Goal: Task Accomplishment & Management: Manage account settings

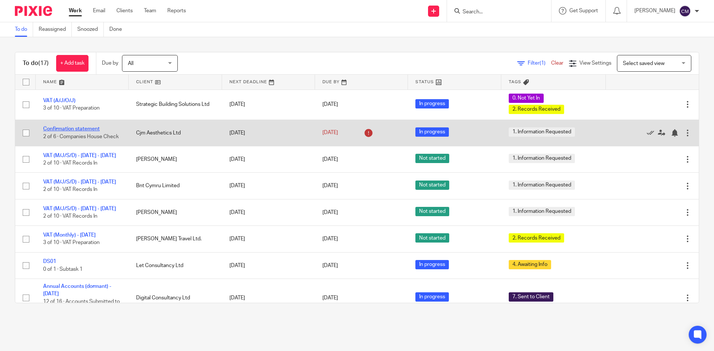
click at [84, 126] on link "Confirmation statement" at bounding box center [71, 128] width 56 height 5
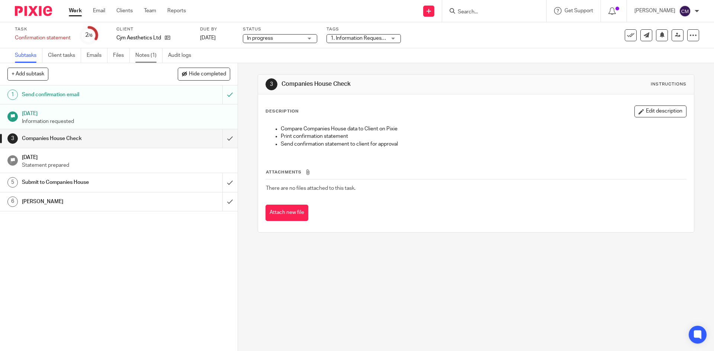
click at [143, 59] on link "Notes (1)" at bounding box center [148, 55] width 27 height 14
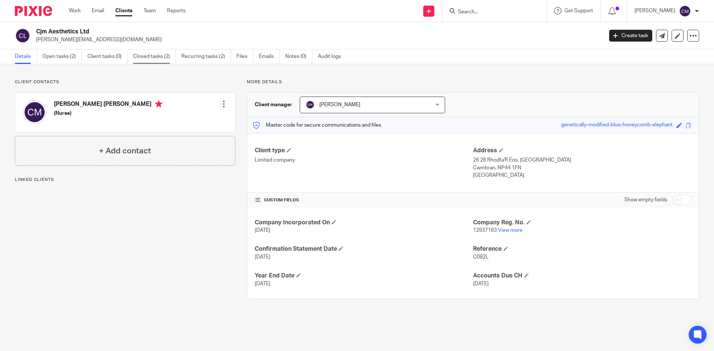
click at [155, 61] on link "Closed tasks (2)" at bounding box center [154, 56] width 43 height 14
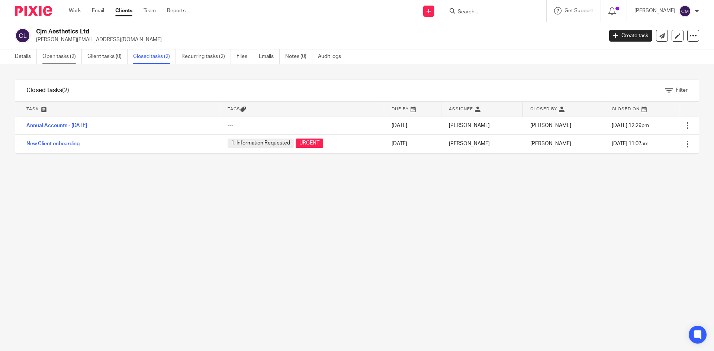
click at [57, 56] on link "Open tasks (2)" at bounding box center [61, 56] width 39 height 14
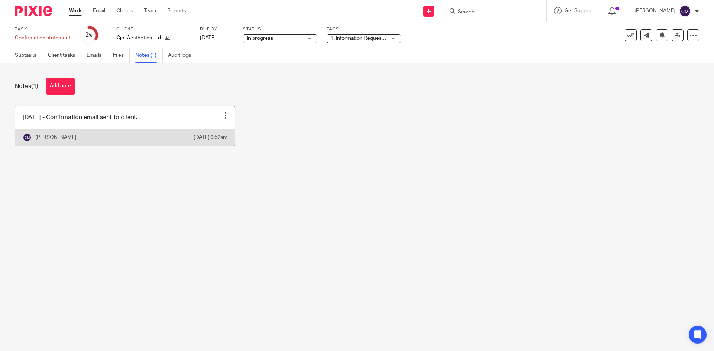
click at [222, 118] on div at bounding box center [225, 115] width 7 height 7
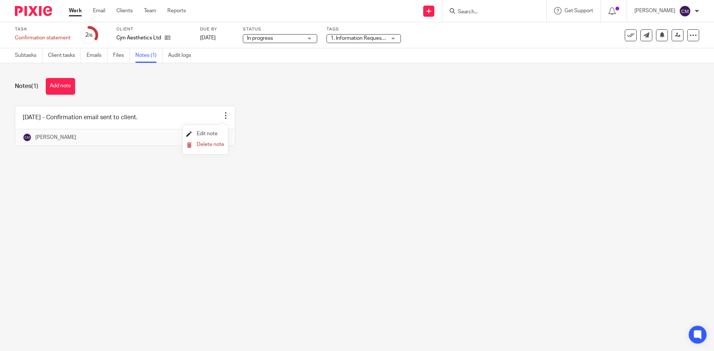
click at [208, 132] on span "Edit note" at bounding box center [207, 133] width 21 height 5
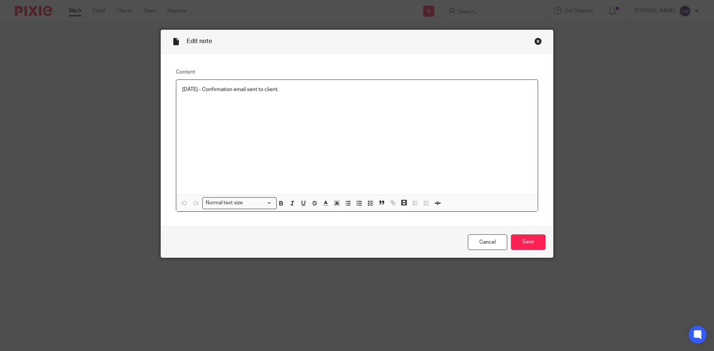
click at [292, 90] on p "07/10/2025 - Confirmation email sent to client." at bounding box center [356, 89] width 349 height 7
click at [537, 245] on input "Save" at bounding box center [528, 243] width 35 height 16
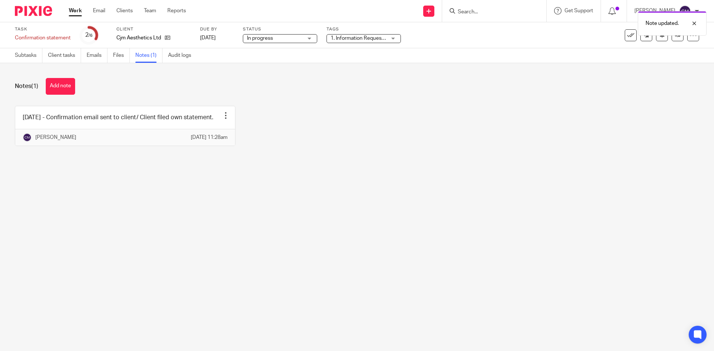
click at [351, 38] on span "1. Information Requested" at bounding box center [359, 38] width 59 height 5
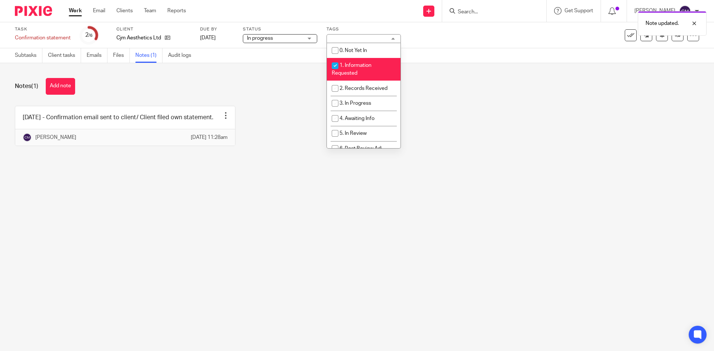
click at [351, 67] on span "1. Information Requested" at bounding box center [352, 69] width 40 height 13
checkbox input "false"
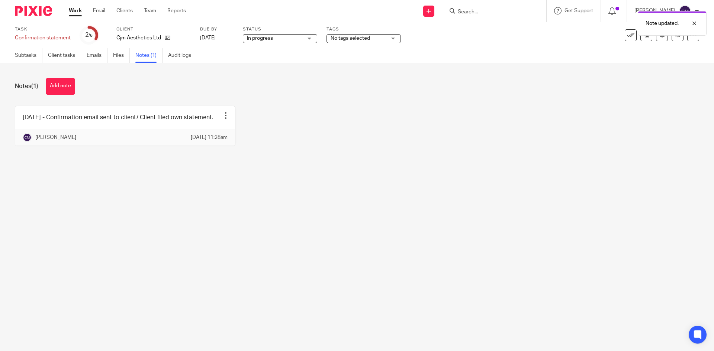
click at [624, 34] on div "Note updated." at bounding box center [531, 21] width 349 height 28
click at [627, 36] on icon at bounding box center [630, 35] width 7 height 7
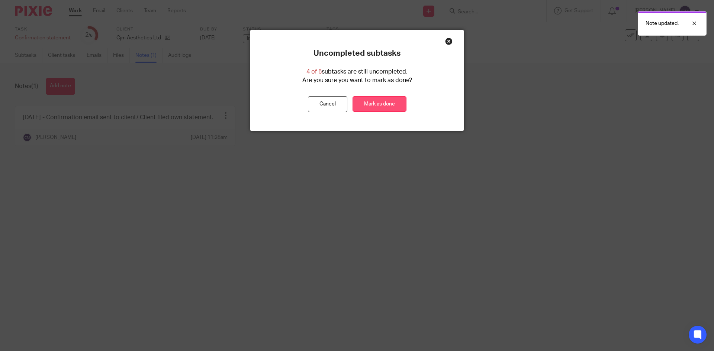
click at [378, 109] on link "Mark as done" at bounding box center [379, 104] width 54 height 16
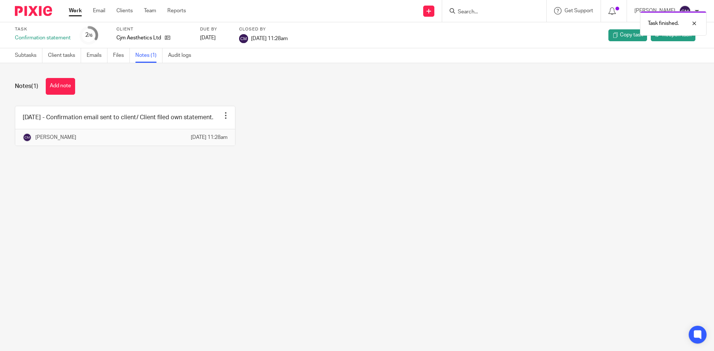
click at [77, 11] on link "Work" at bounding box center [75, 10] width 13 height 7
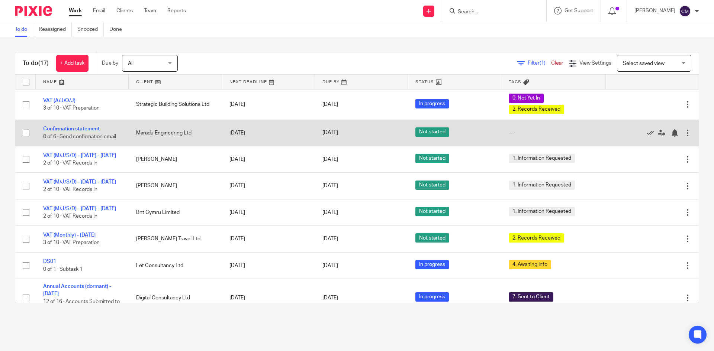
click at [73, 129] on link "Confirmation statement" at bounding box center [71, 128] width 56 height 5
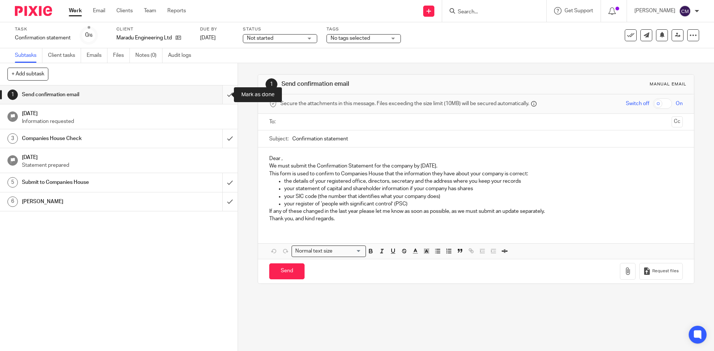
click at [219, 96] on input "submit" at bounding box center [118, 94] width 237 height 19
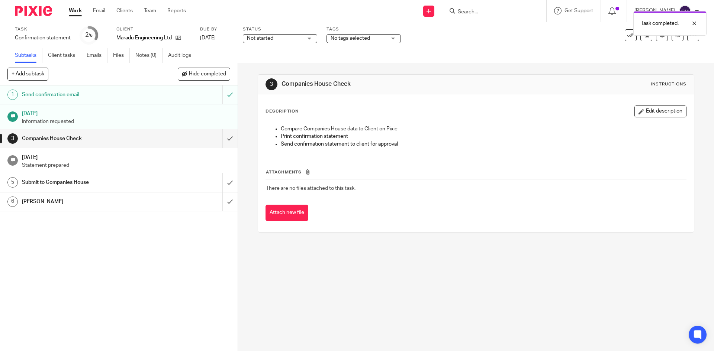
click at [301, 37] on span "Not started" at bounding box center [275, 39] width 56 height 8
click at [261, 67] on span "In progress" at bounding box center [261, 65] width 26 height 5
click at [353, 37] on span "No tags selected" at bounding box center [349, 38] width 39 height 5
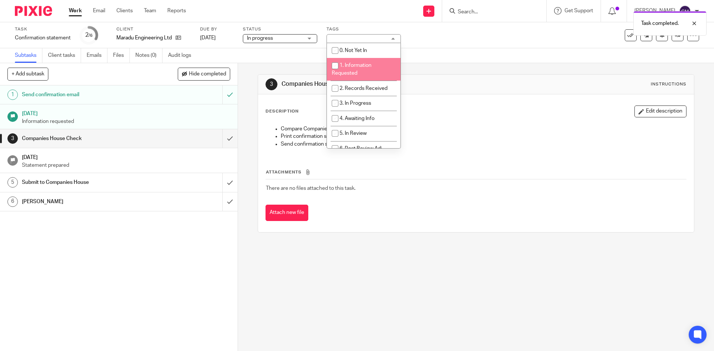
click at [358, 67] on span "1. Information Requested" at bounding box center [352, 69] width 40 height 13
checkbox input "true"
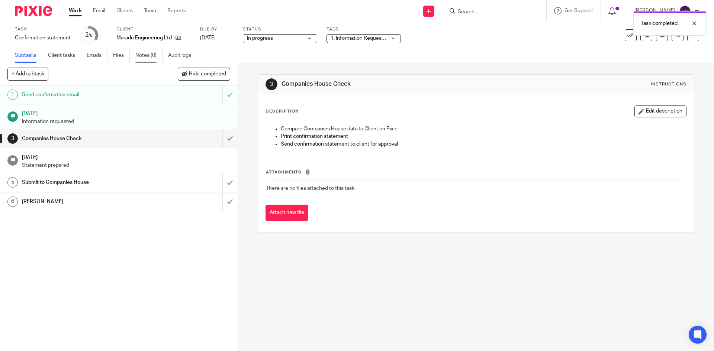
click at [155, 61] on link "Notes (0)" at bounding box center [148, 55] width 27 height 14
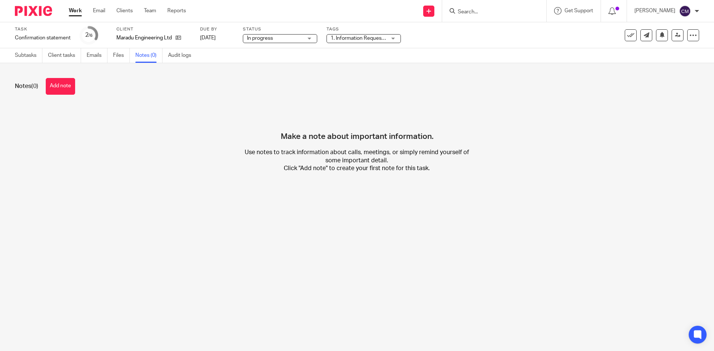
click at [63, 87] on button "Add note" at bounding box center [60, 86] width 29 height 17
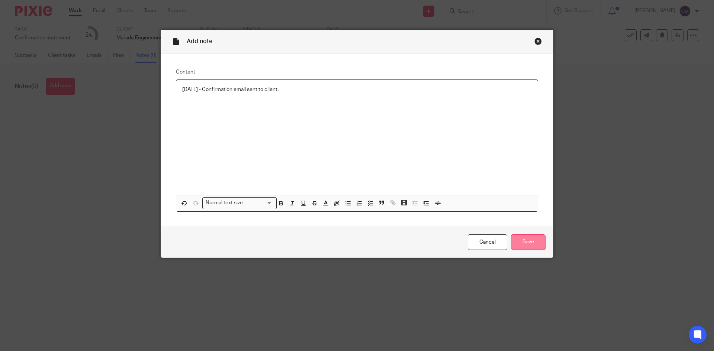
click at [531, 246] on input "Save" at bounding box center [528, 243] width 35 height 16
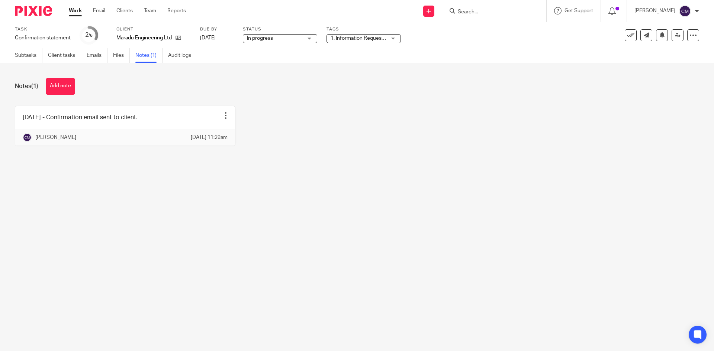
click at [78, 13] on link "Work" at bounding box center [75, 10] width 13 height 7
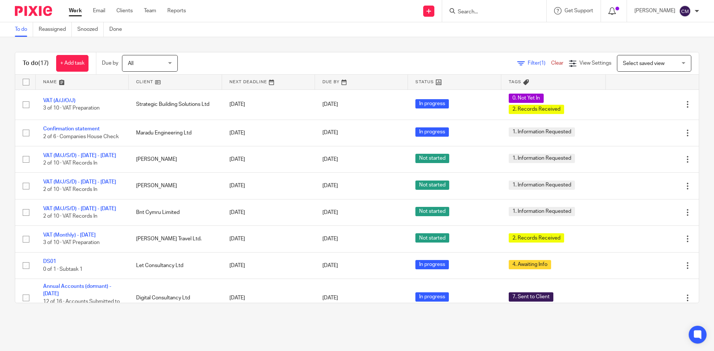
click at [615, 11] on icon at bounding box center [611, 10] width 7 height 7
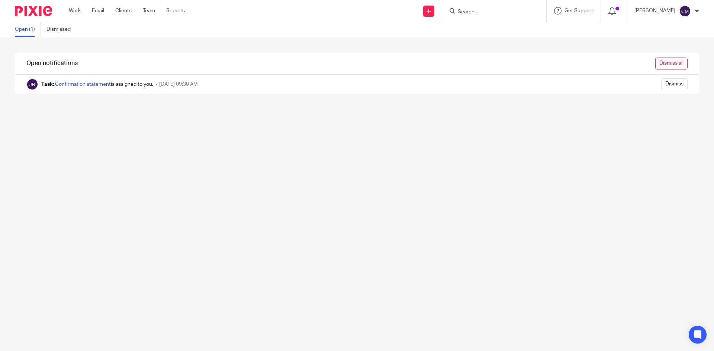
click at [667, 65] on input "Dismiss all" at bounding box center [671, 64] width 32 height 12
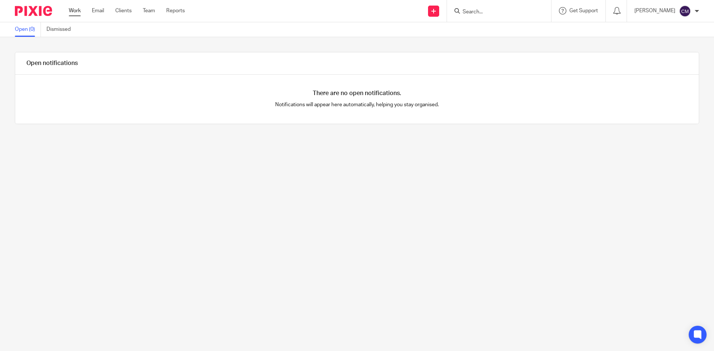
click at [80, 8] on link "Work" at bounding box center [75, 10] width 12 height 7
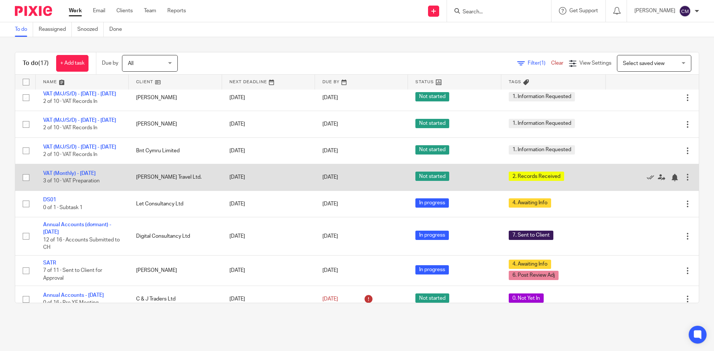
scroll to position [74, 0]
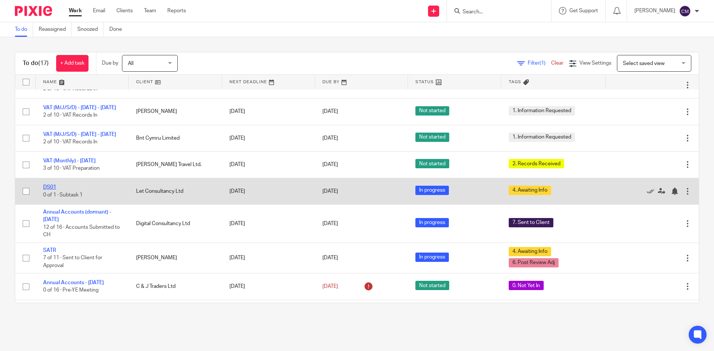
click at [48, 190] on link "DS01" at bounding box center [49, 187] width 13 height 5
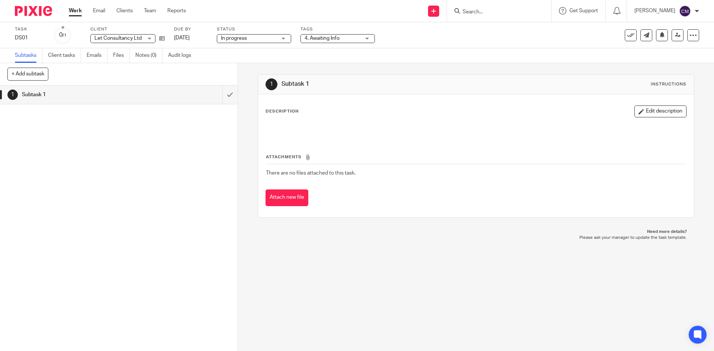
click at [351, 37] on span "4. Awaiting Info" at bounding box center [332, 39] width 56 height 8
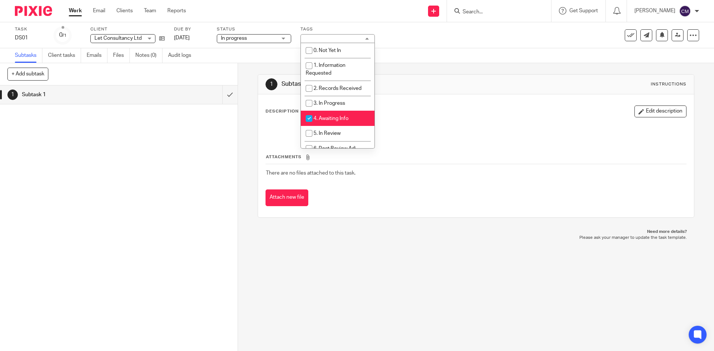
click at [339, 116] on span "4. Awaiting Info" at bounding box center [330, 118] width 35 height 5
checkbox input "false"
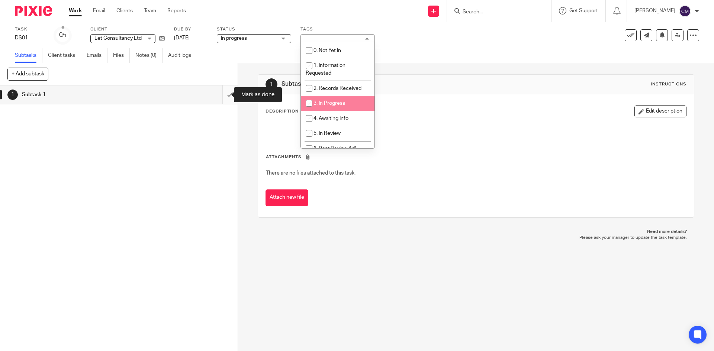
click at [224, 96] on input "submit" at bounding box center [118, 94] width 237 height 19
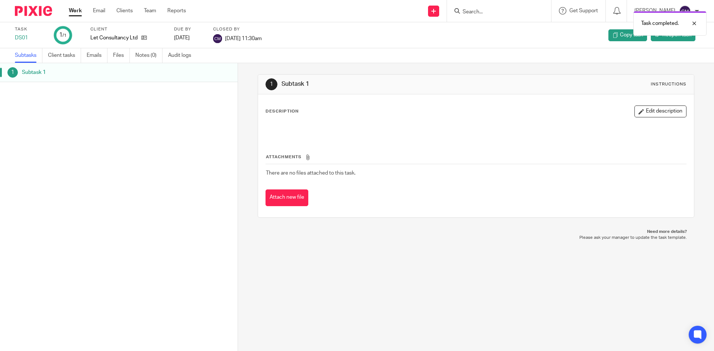
click at [78, 11] on link "Work" at bounding box center [75, 10] width 13 height 7
